Goal: Information Seeking & Learning: Understand process/instructions

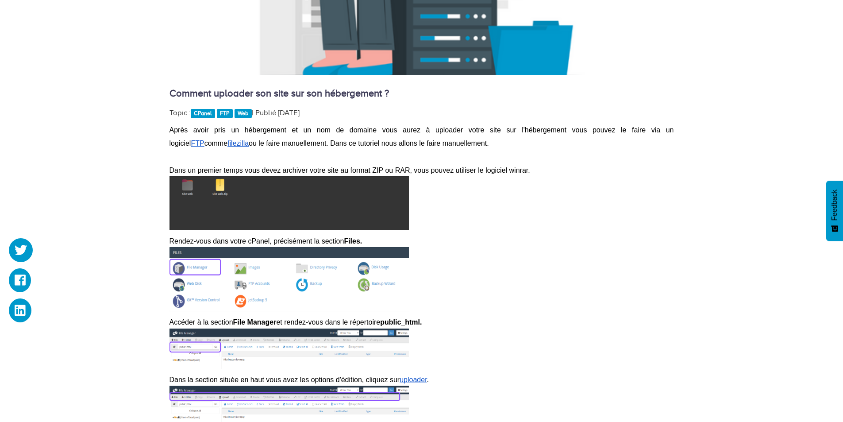
scroll to position [398, 0]
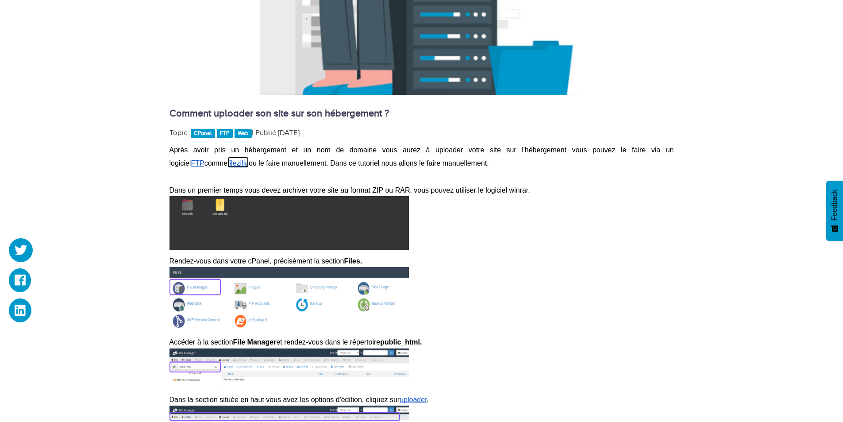
click at [227, 161] on span "filezilla" at bounding box center [237, 163] width 21 height 8
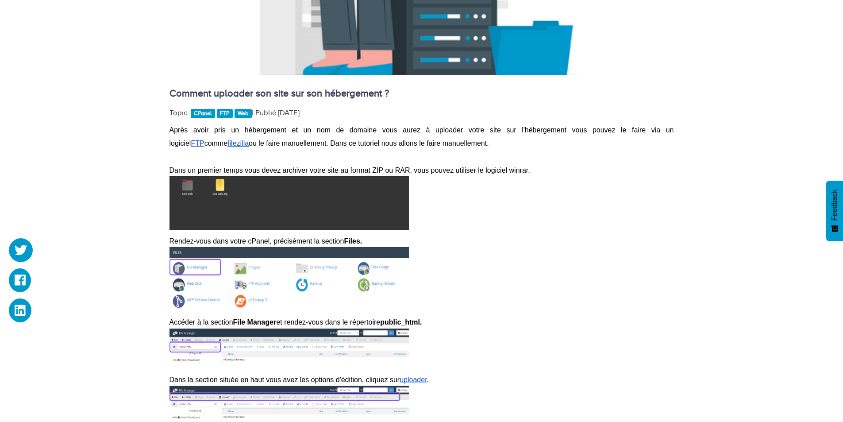
scroll to position [310, 0]
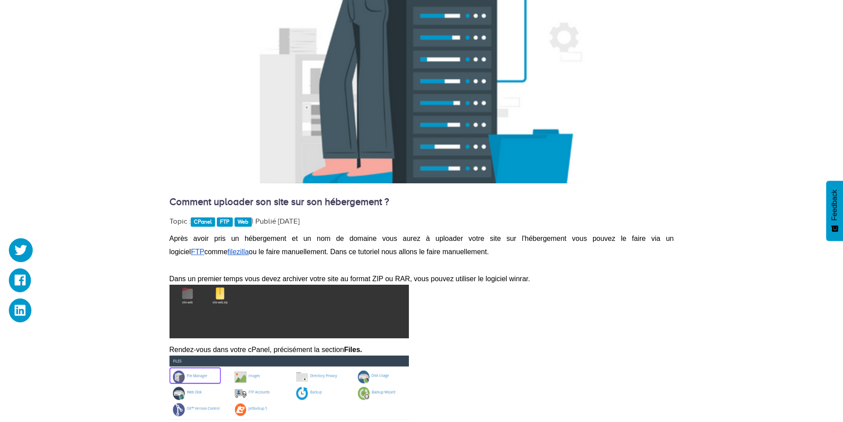
click at [178, 260] on p at bounding box center [421, 264] width 504 height 13
click at [227, 249] on span "filezilla" at bounding box center [237, 252] width 21 height 8
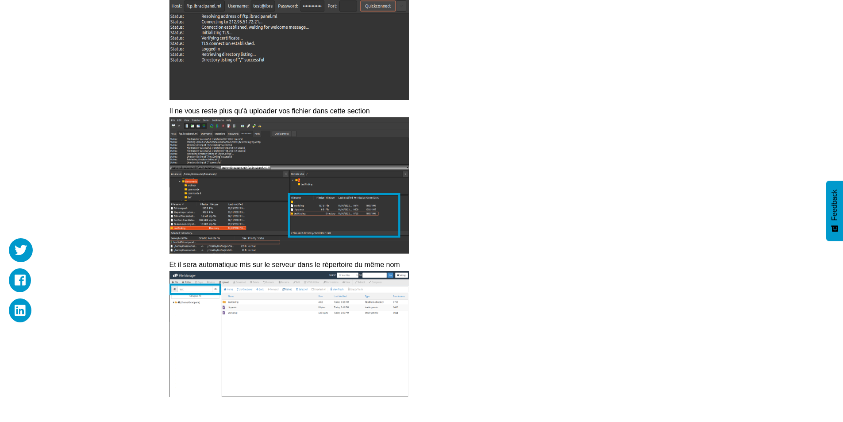
scroll to position [1018, 0]
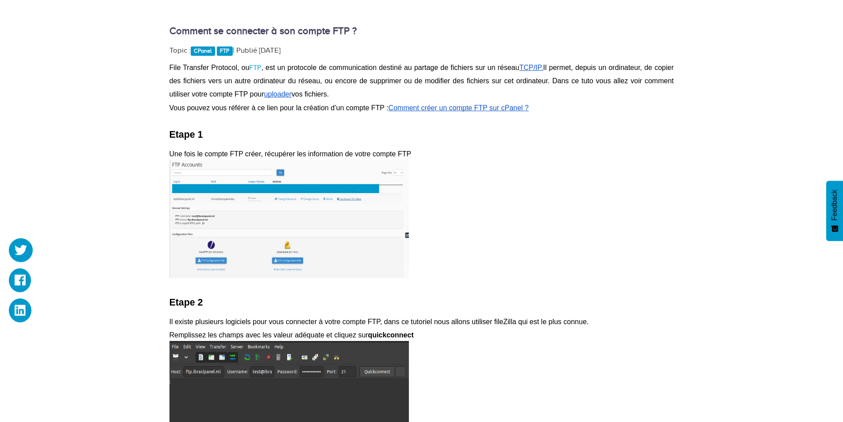
scroll to position [487, 0]
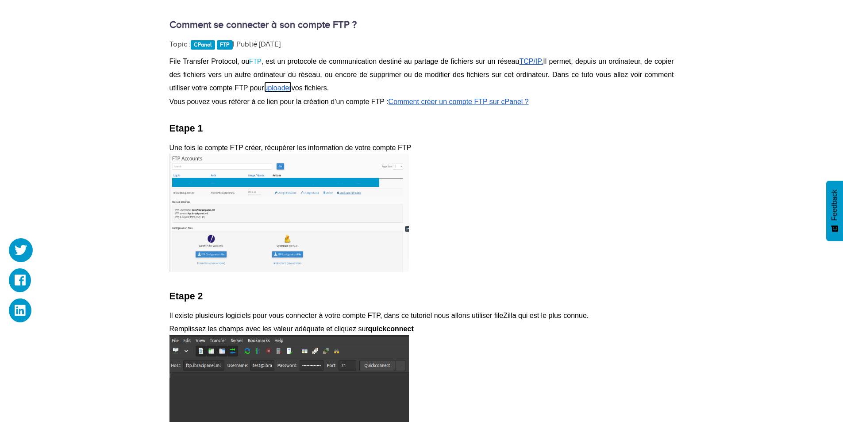
click at [282, 88] on span "uploader" at bounding box center [277, 88] width 27 height 8
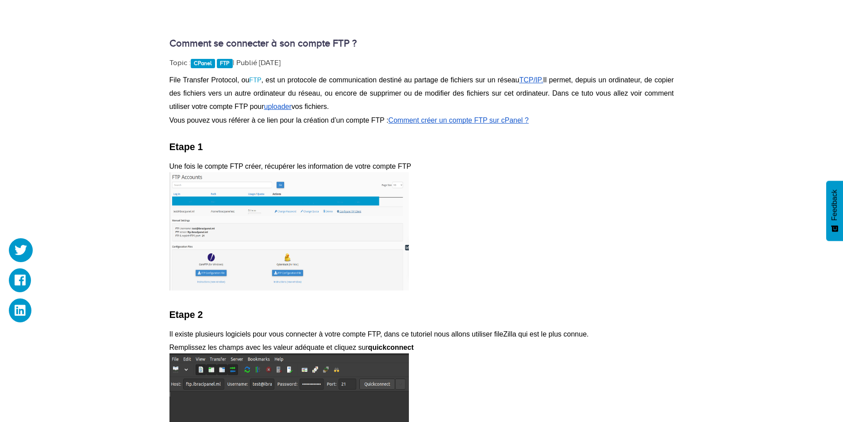
scroll to position [531, 0]
